Goal: Task Accomplishment & Management: Manage account settings

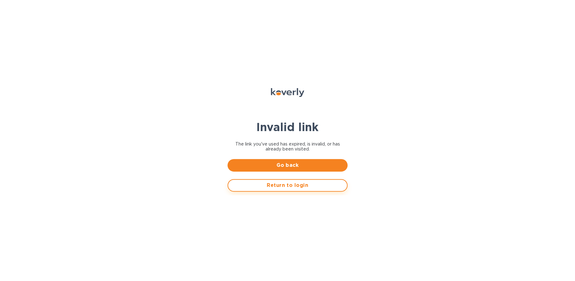
click at [288, 181] on button "Return to login" at bounding box center [287, 185] width 120 height 13
